Goal: Task Accomplishment & Management: Use online tool/utility

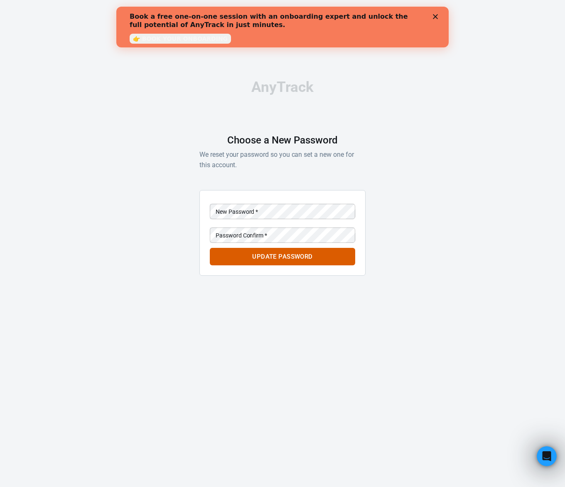
click at [239, 206] on div "New Password   * New Password   *" at bounding box center [282, 211] width 145 height 15
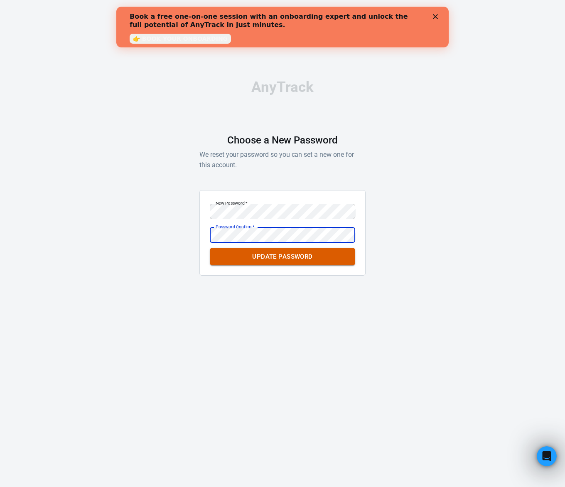
click at [309, 262] on button "Update Password" at bounding box center [282, 256] width 145 height 17
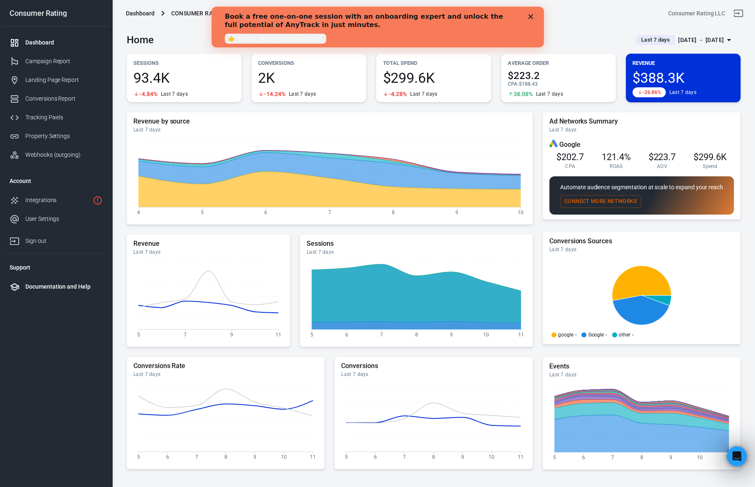
click at [49, 293] on li "Documentation and Help" at bounding box center [56, 286] width 106 height 19
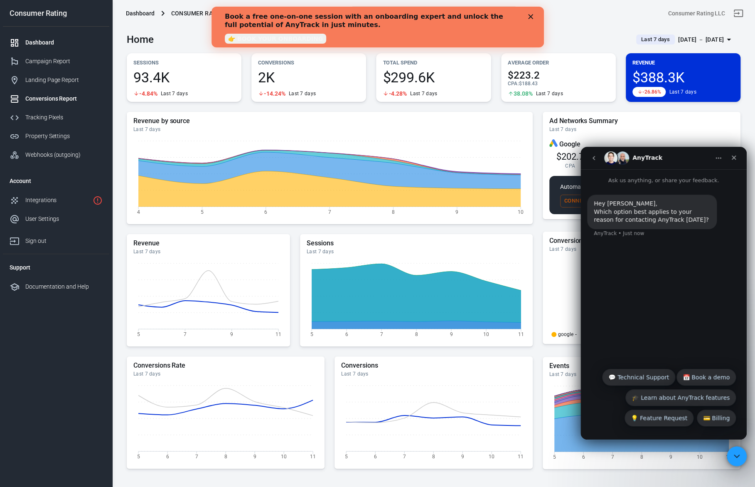
scroll to position [1, 0]
click at [71, 202] on div "Integrations" at bounding box center [57, 200] width 64 height 9
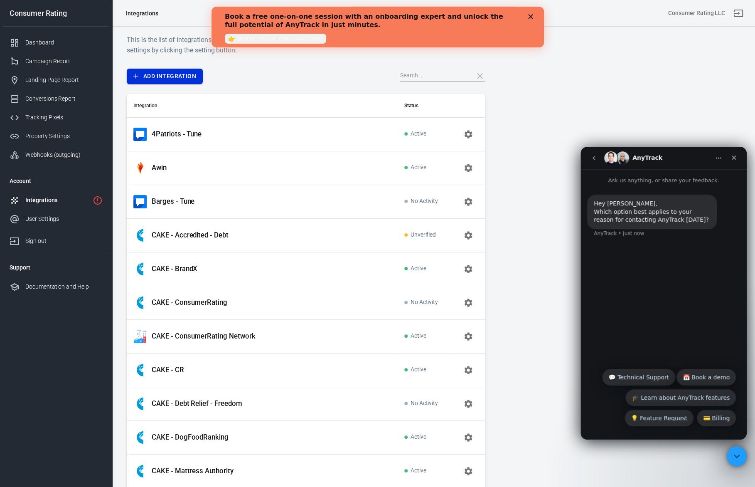
scroll to position [1, 0]
click at [185, 79] on link "Add Integration" at bounding box center [165, 75] width 76 height 15
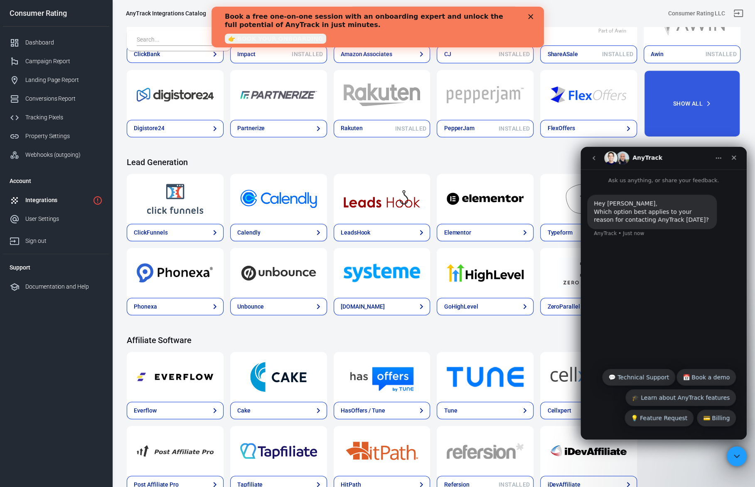
scroll to position [320, 0]
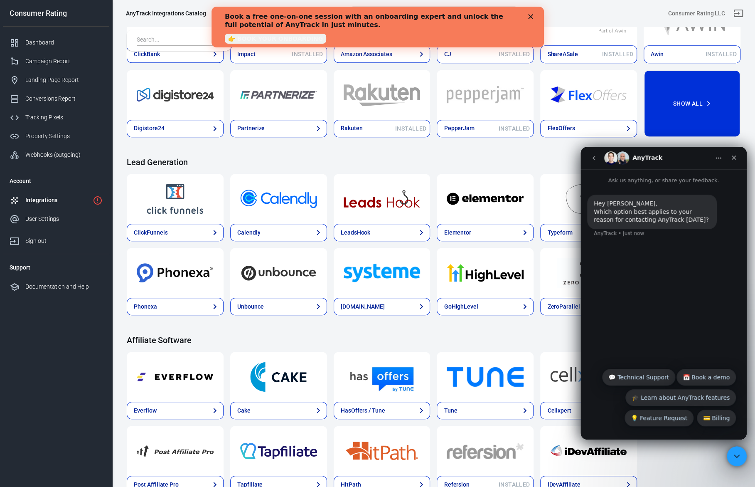
click at [565, 106] on button "Show All" at bounding box center [692, 104] width 97 height 68
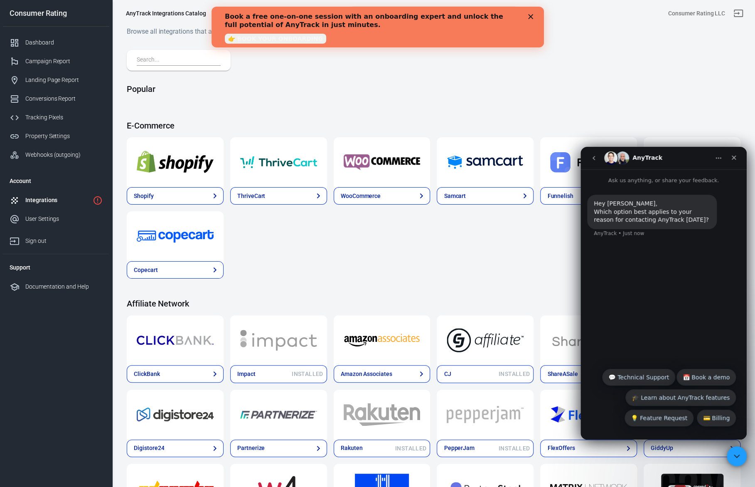
scroll to position [0, 0]
